Goal: Understand process/instructions: Learn how to perform a task or action

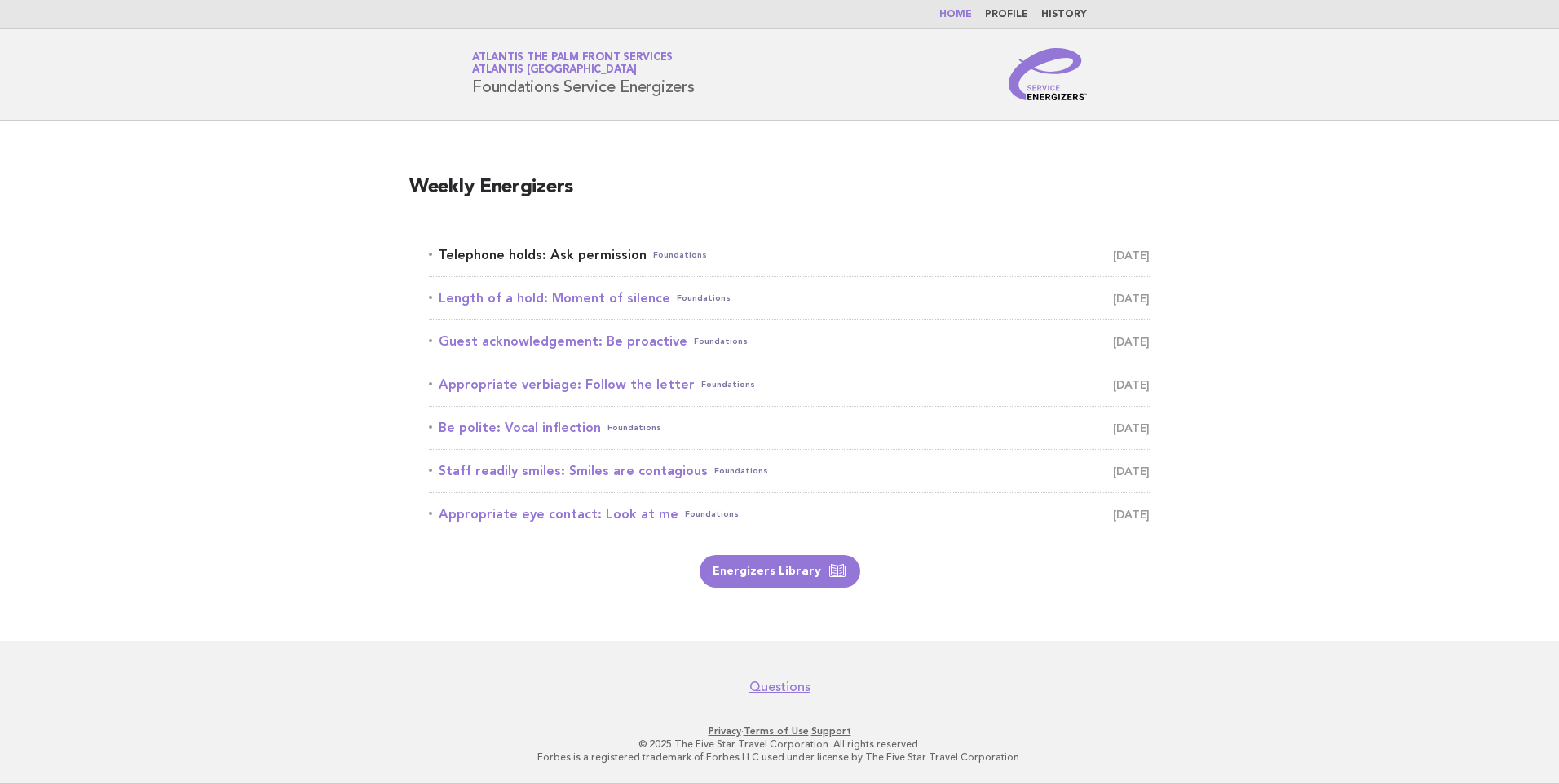
click at [552, 261] on link "Telephone holds: Ask permission Foundations [DATE]" at bounding box center [789, 255] width 721 height 23
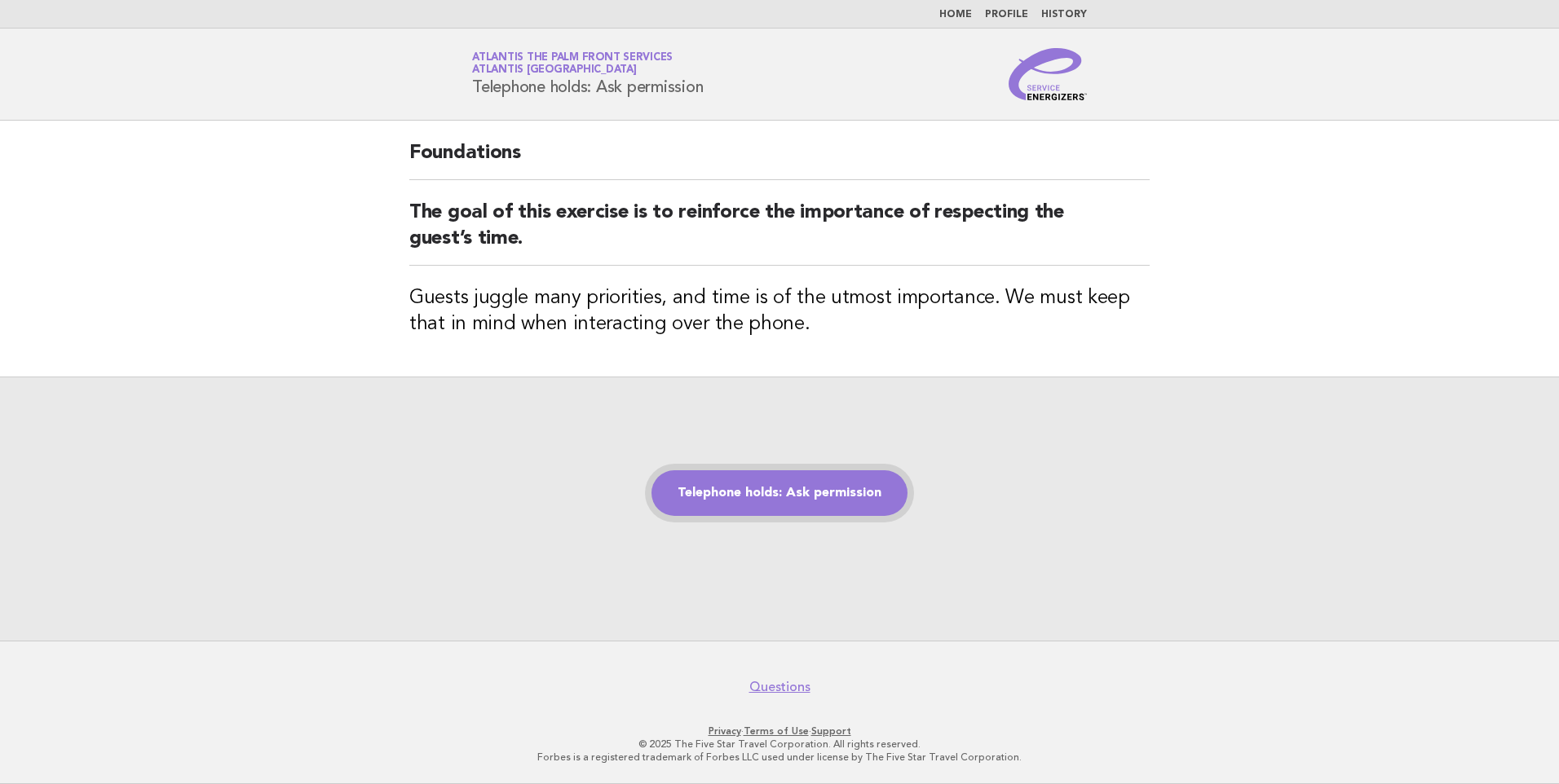
click at [819, 494] on link "Telephone holds: Ask permission" at bounding box center [779, 493] width 256 height 46
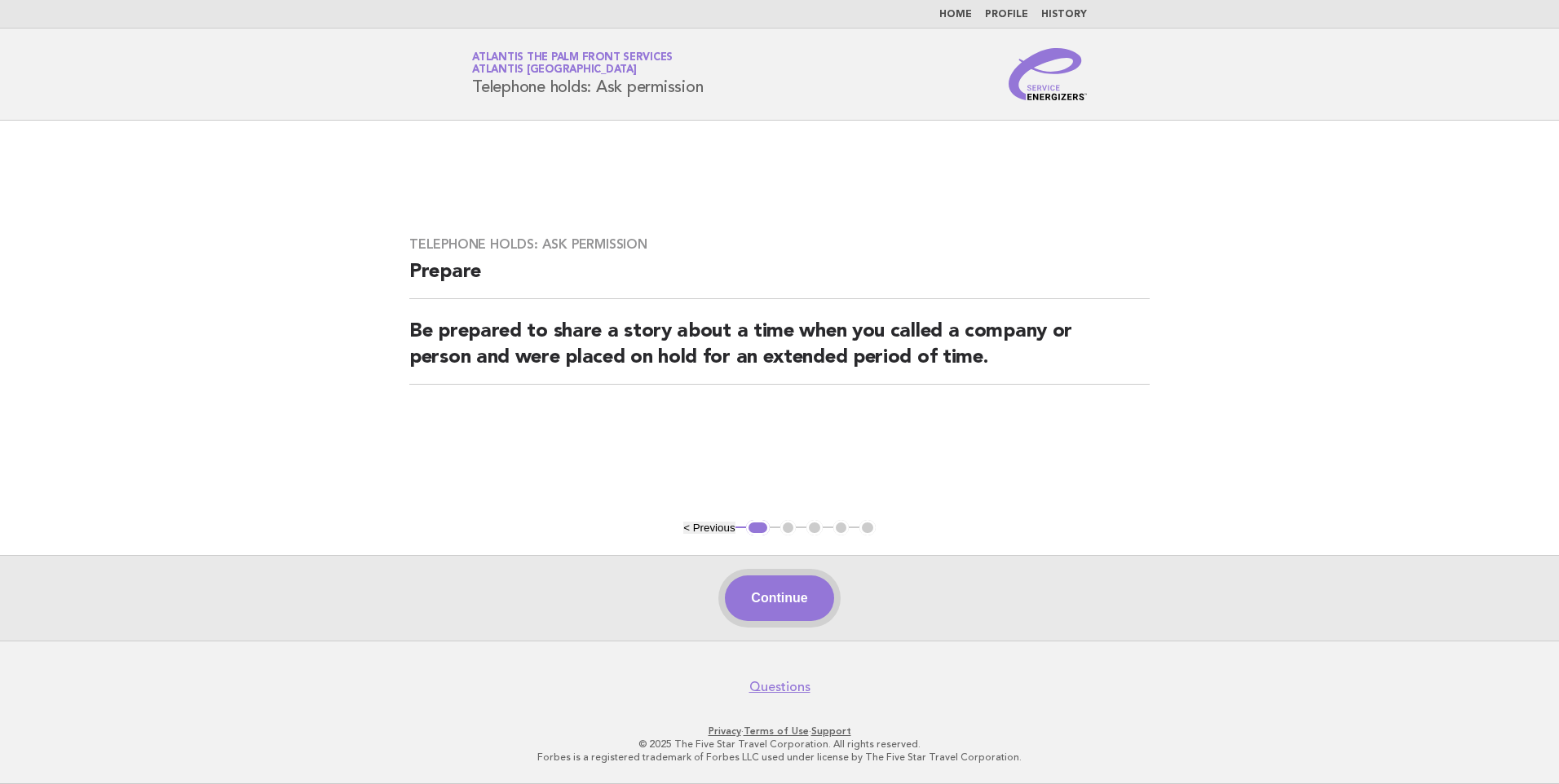
click at [789, 602] on button "Continue" at bounding box center [779, 598] width 109 height 46
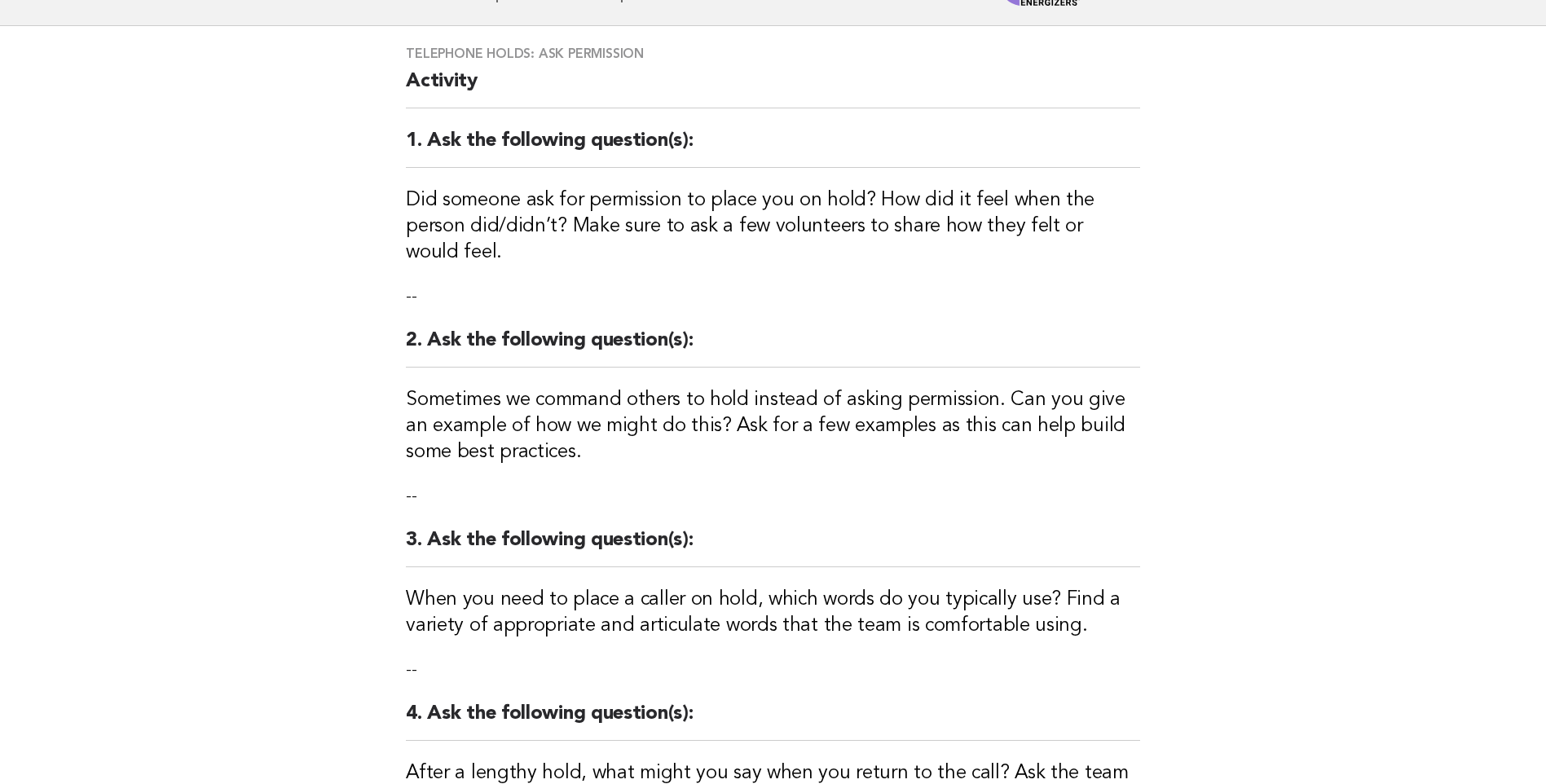
scroll to position [326, 0]
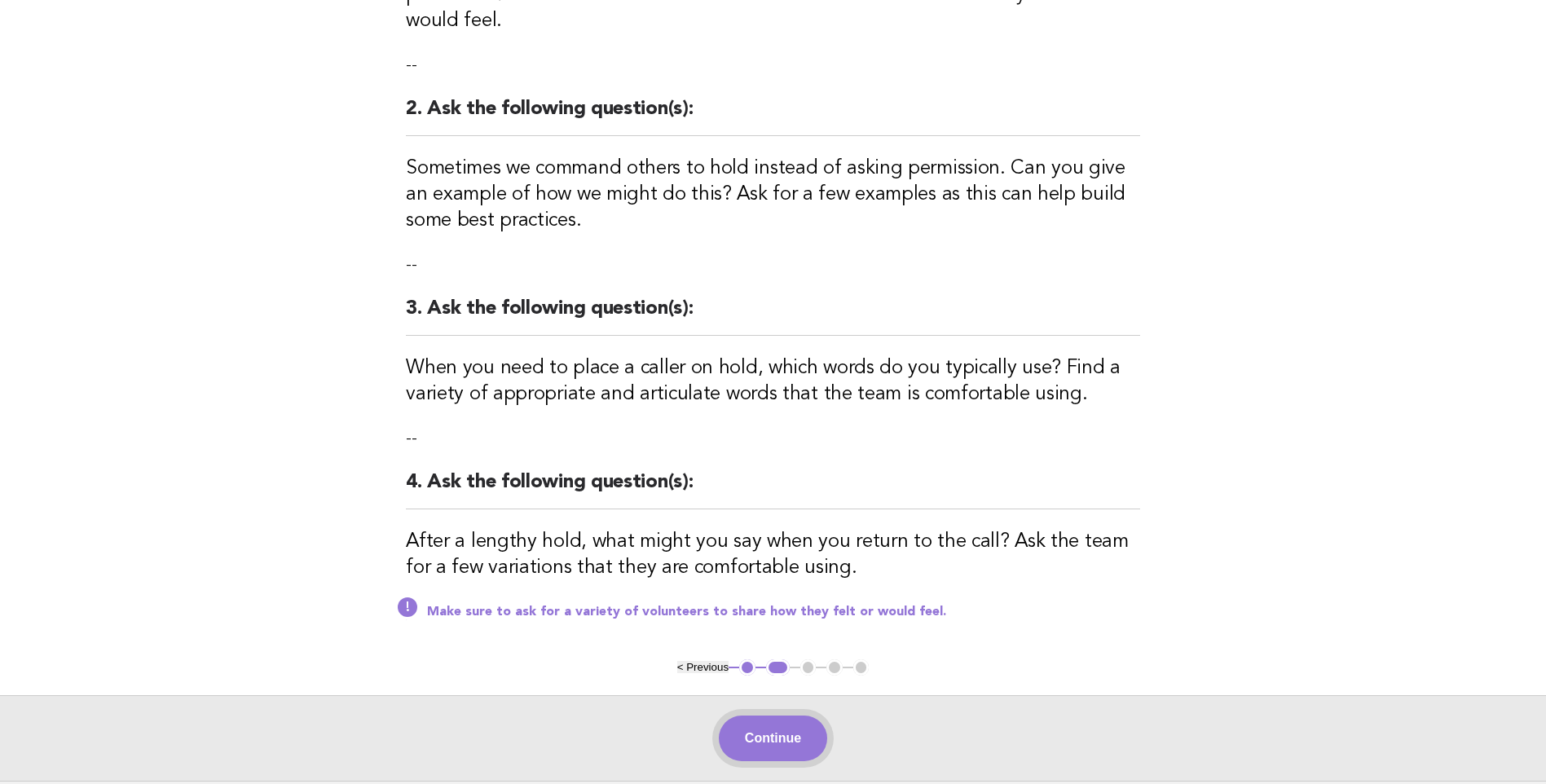
click at [771, 737] on button "Continue" at bounding box center [773, 738] width 108 height 46
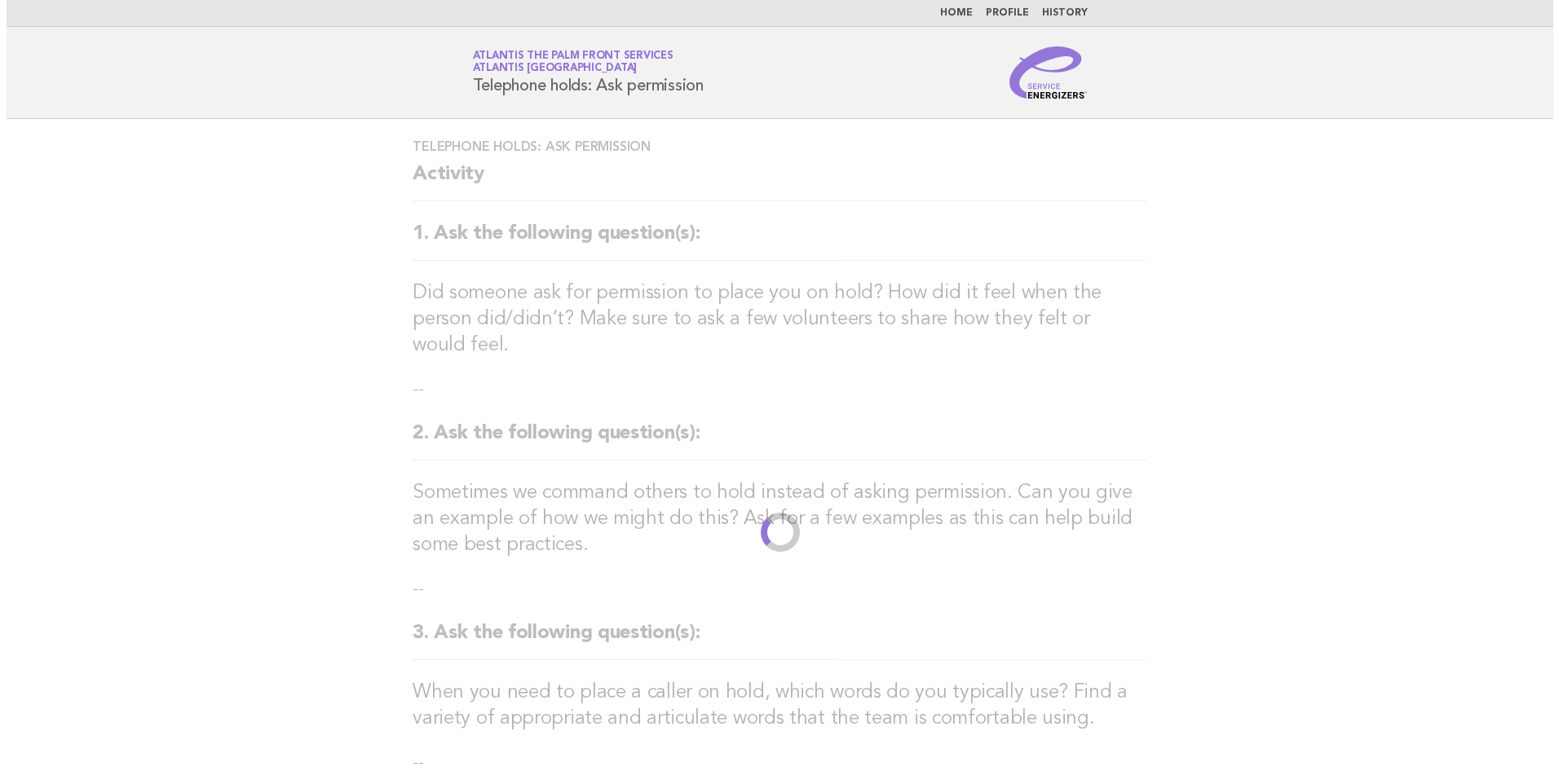
scroll to position [0, 0]
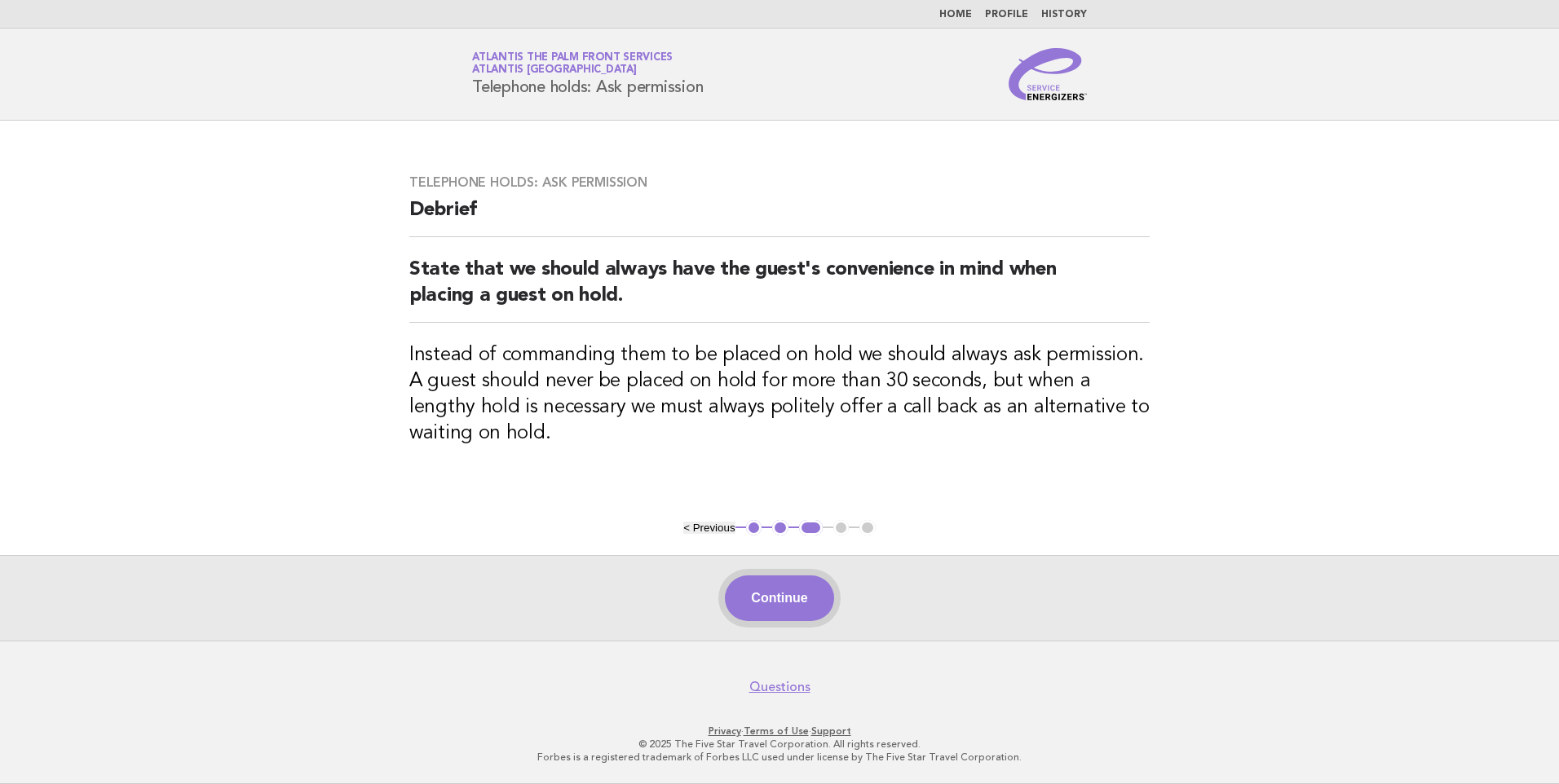
click at [797, 599] on button "Continue" at bounding box center [779, 598] width 109 height 46
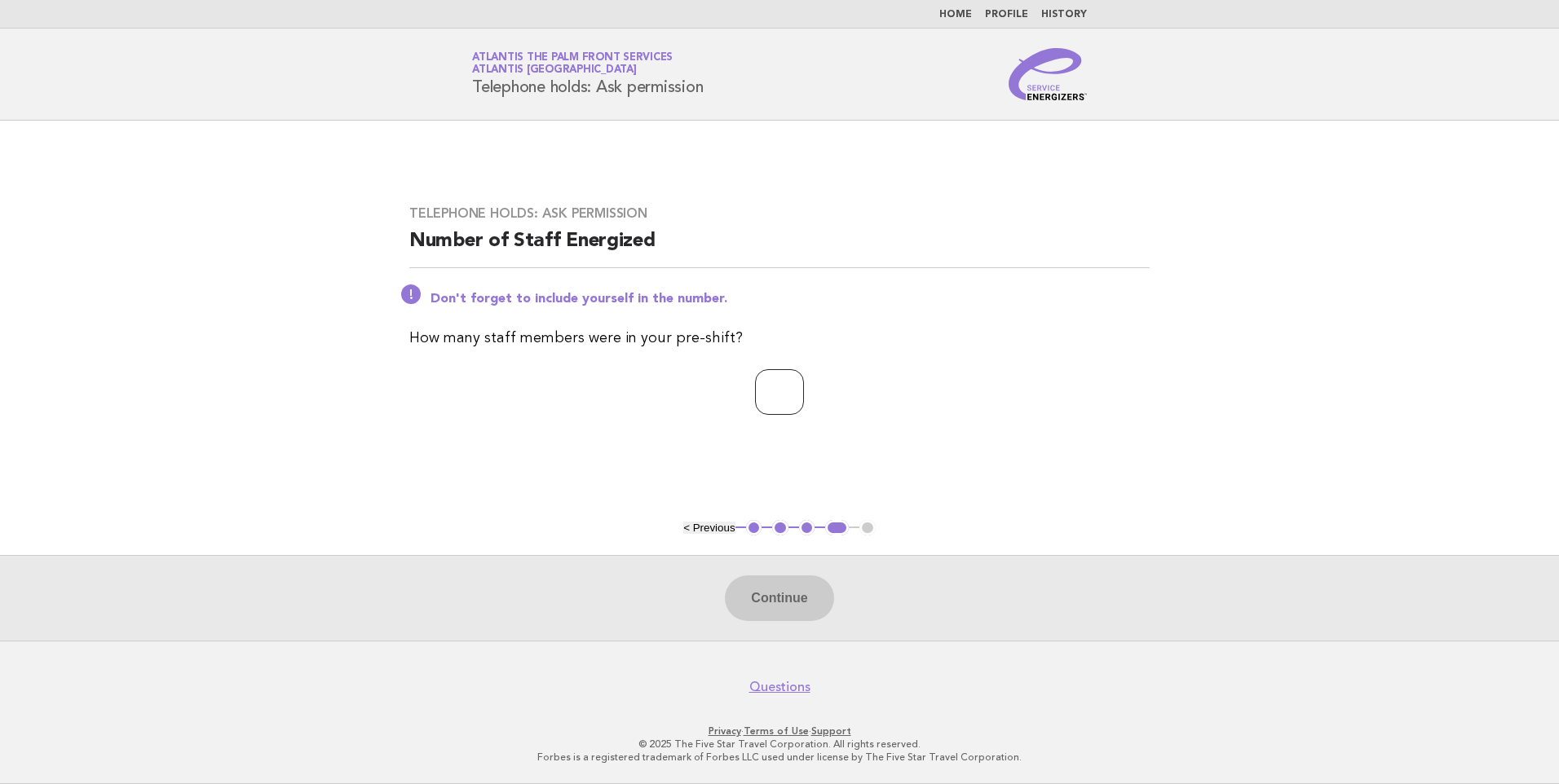
click at [775, 397] on input "number" at bounding box center [779, 392] width 49 height 46
type input "*"
click at [783, 592] on button "Continue" at bounding box center [779, 598] width 109 height 46
